Goal: Transaction & Acquisition: Purchase product/service

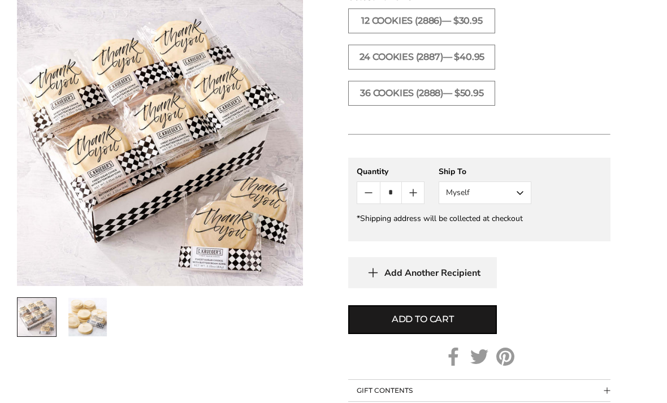
scroll to position [511, 0]
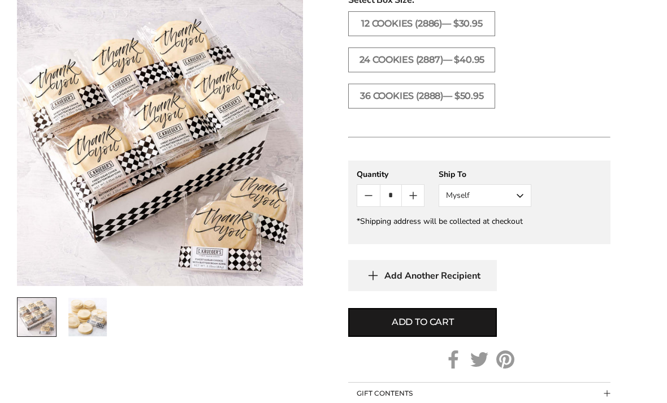
click at [200, 108] on img at bounding box center [160, 143] width 286 height 286
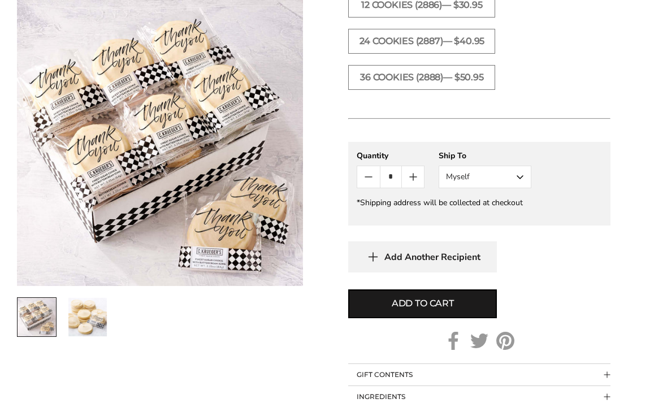
scroll to position [529, 0]
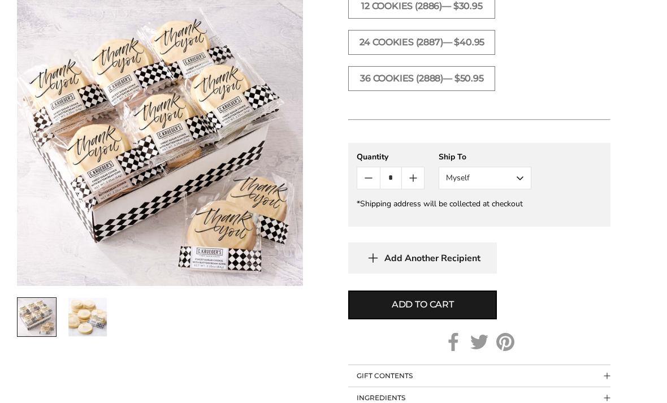
click at [92, 323] on img "2 / 2" at bounding box center [87, 317] width 38 height 38
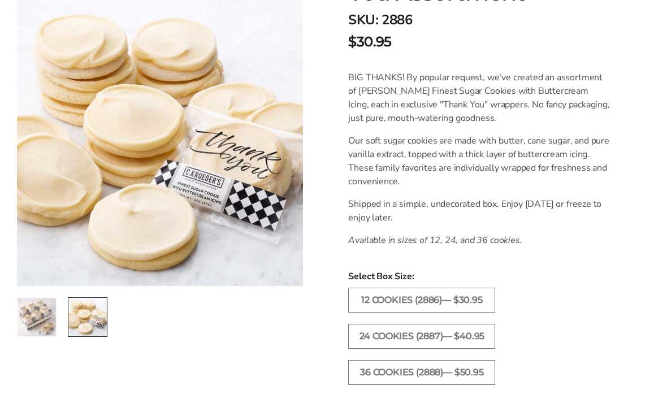
scroll to position [236, 0]
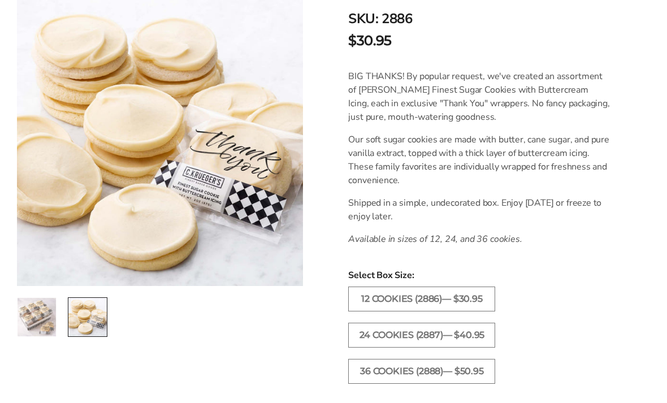
click at [490, 237] on em "Available in sizes of 12, 24, and 36 cookies." at bounding box center [435, 239] width 174 height 12
click at [489, 240] on em "Available in sizes of 12, 24, and 36 cookies." at bounding box center [435, 239] width 174 height 12
click at [468, 375] on label "36 COOKIES (2888)— $50.95" at bounding box center [421, 371] width 147 height 25
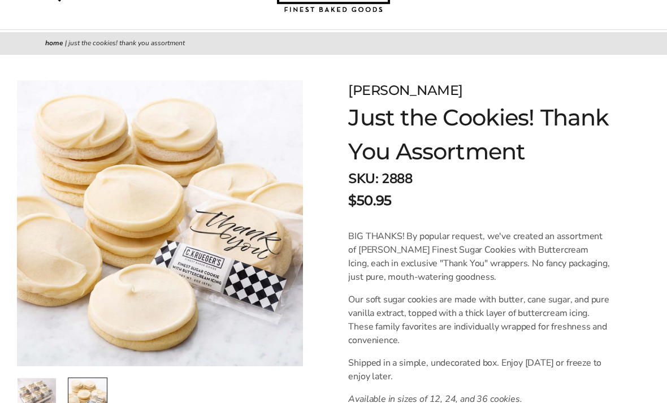
scroll to position [76, 0]
click at [55, 41] on link "Home" at bounding box center [54, 42] width 18 height 9
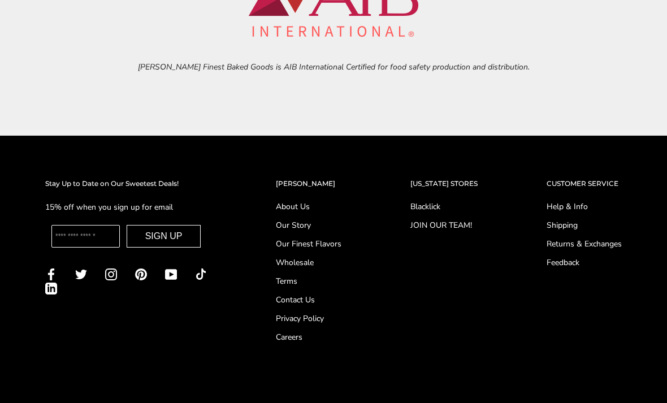
scroll to position [4139, 0]
click at [292, 203] on link "About Us" at bounding box center [309, 207] width 66 height 12
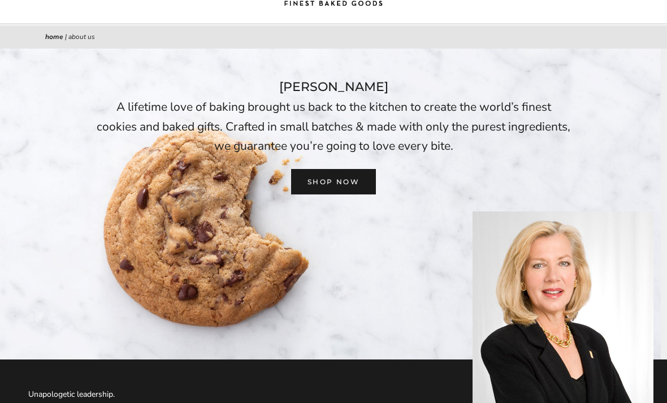
scroll to position [83, 0]
click at [340, 181] on link "SHOP NOW" at bounding box center [333, 181] width 85 height 25
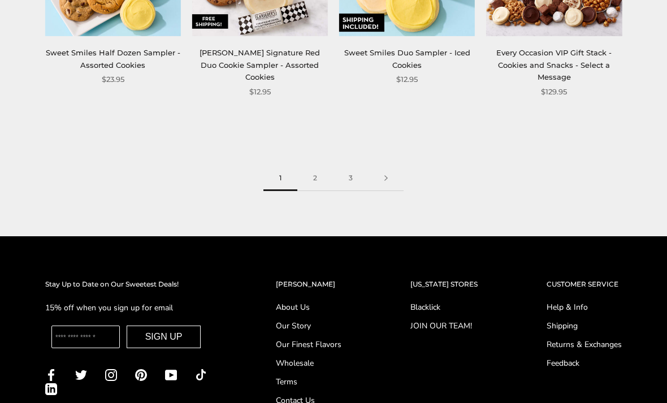
scroll to position [1391, 0]
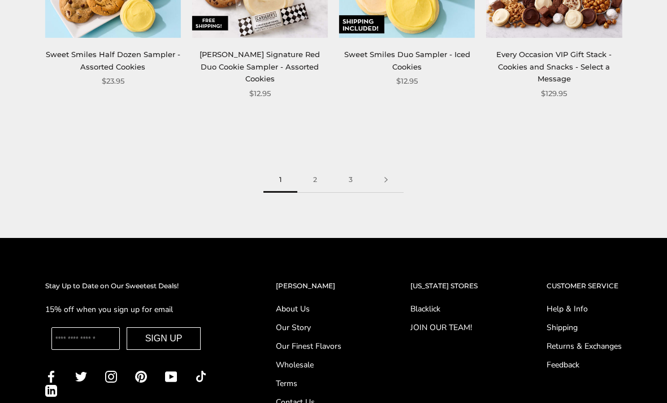
click at [390, 175] on link at bounding box center [386, 179] width 35 height 25
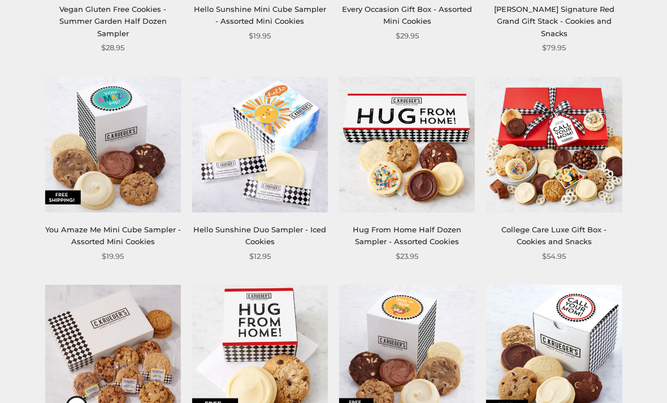
scroll to position [1032, 0]
click at [566, 137] on img at bounding box center [554, 145] width 136 height 136
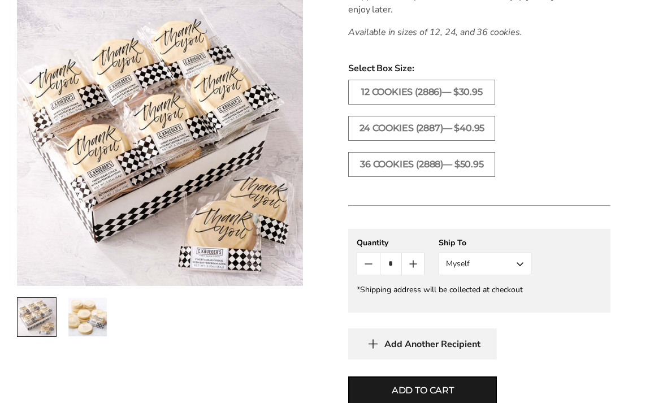
scroll to position [443, 0]
click at [82, 316] on img "2 / 2" at bounding box center [87, 317] width 38 height 38
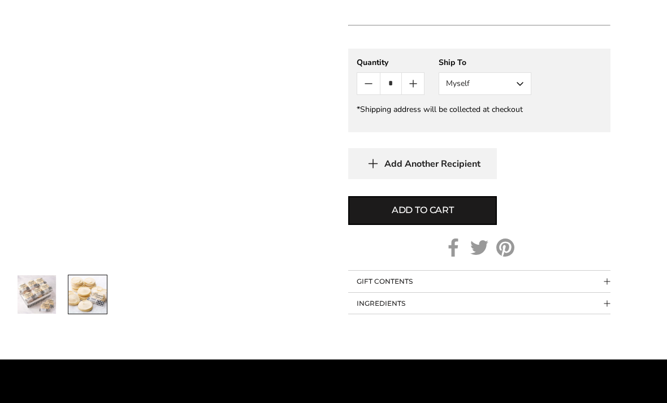
scroll to position [624, 0]
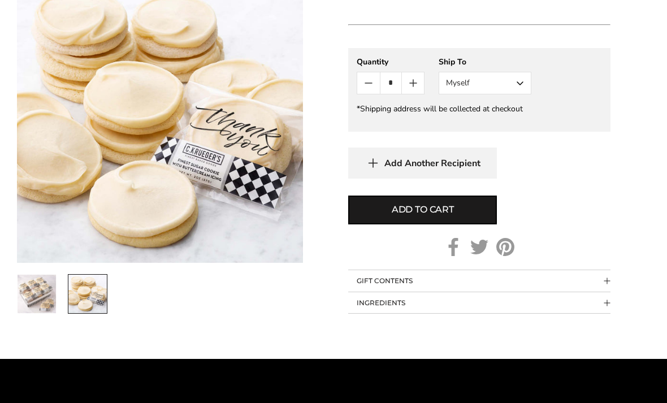
click at [606, 282] on span "Collapsible block button" at bounding box center [607, 281] width 6 height 6
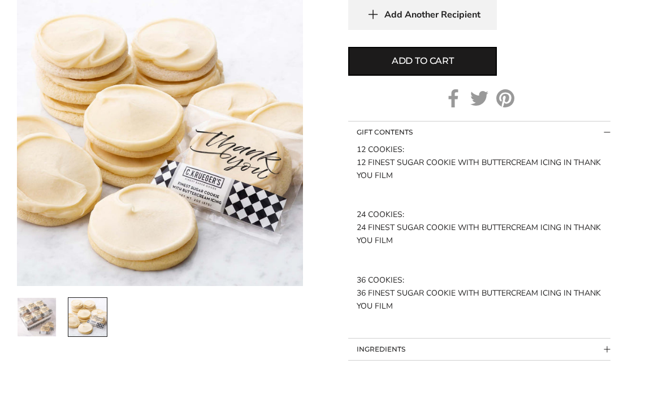
scroll to position [772, 0]
click at [387, 292] on div "12 COOKIES: 12 FINEST SUGAR COOKIE WITH BUTTERCREAM ICING IN THANK YOU FILM 24 …" at bounding box center [479, 229] width 245 height 170
click at [381, 283] on div "12 COOKIES: 12 FINEST SUGAR COOKIE WITH BUTTERCREAM ICING IN THANK YOU FILM 24 …" at bounding box center [479, 229] width 245 height 170
click at [609, 337] on div "GIFT CONTENTS 12 COOKIES: 12 FINEST SUGAR COOKIE WITH BUTTERCREAM ICING IN THAN…" at bounding box center [479, 231] width 262 height 218
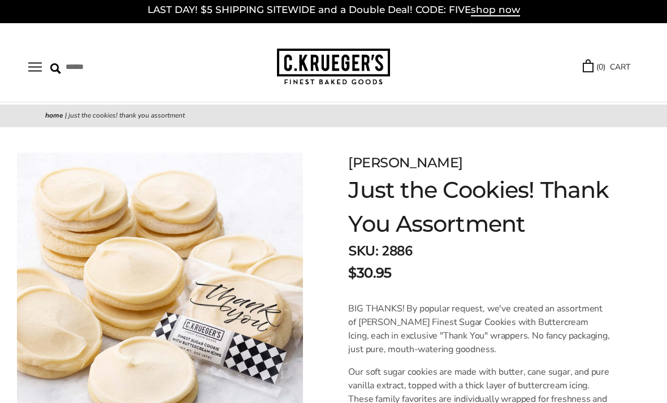
scroll to position [0, 0]
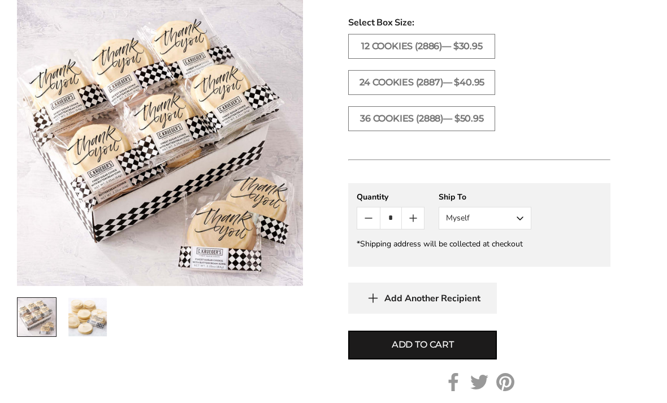
scroll to position [489, 0]
